Goal: Task Accomplishment & Management: Manage account settings

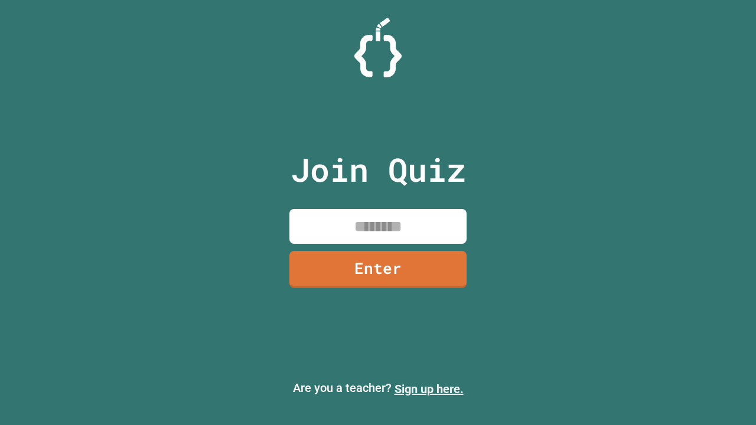
click at [423, 389] on link "Sign up here." at bounding box center [429, 389] width 69 height 14
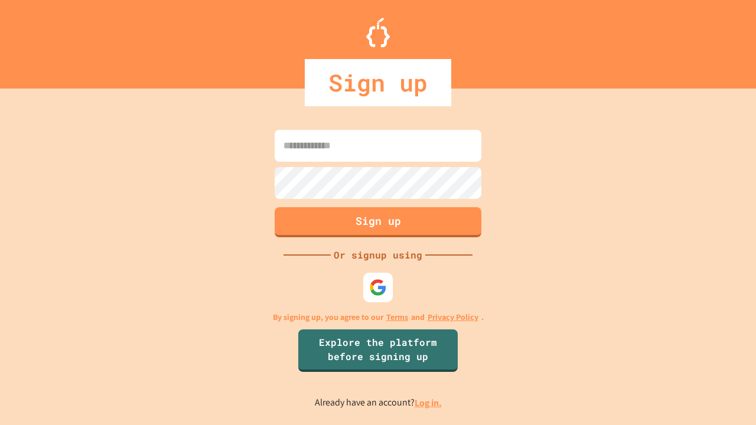
click at [429, 403] on link "Log in." at bounding box center [428, 403] width 27 height 12
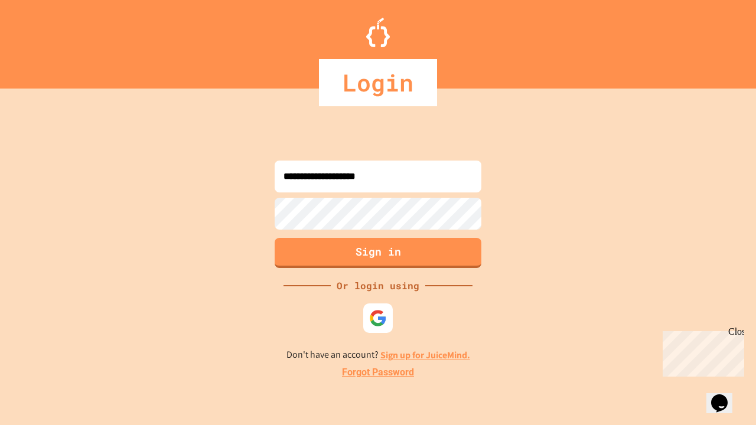
type input "**********"
